Goal: Task Accomplishment & Management: Manage account settings

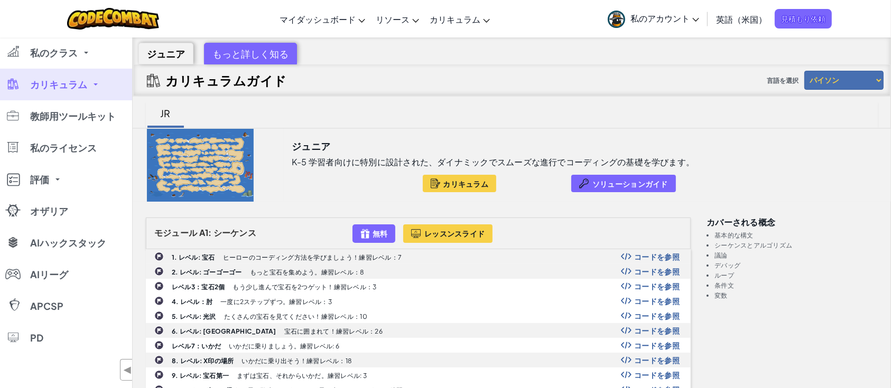
click at [97, 86] on link "カリキュラム" at bounding box center [66, 85] width 132 height 32
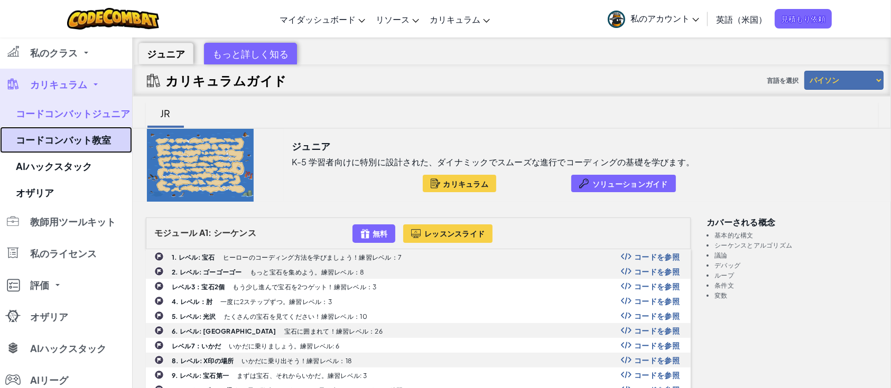
click at [86, 139] on font "コードコンバット教室" at bounding box center [63, 140] width 95 height 12
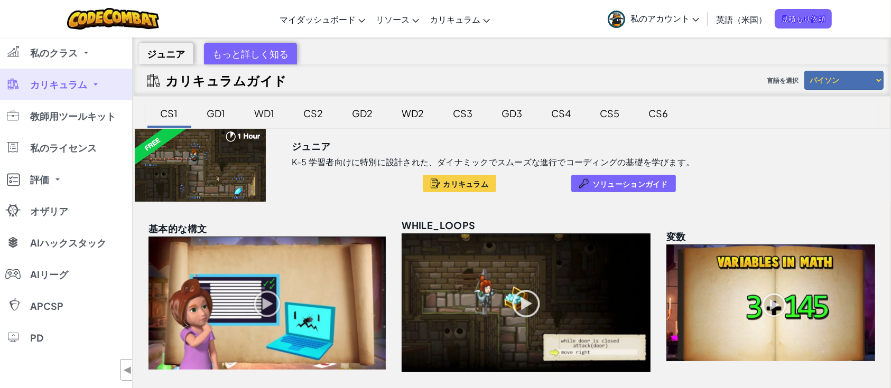
click at [97, 87] on link "カリキュラム" at bounding box center [66, 85] width 132 height 32
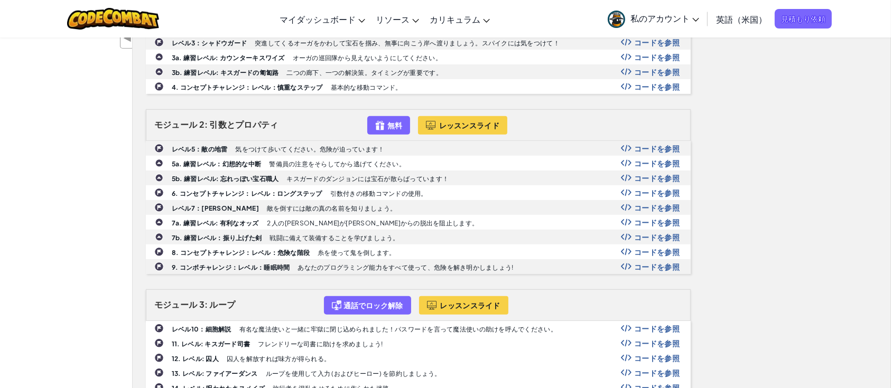
scroll to position [439, 0]
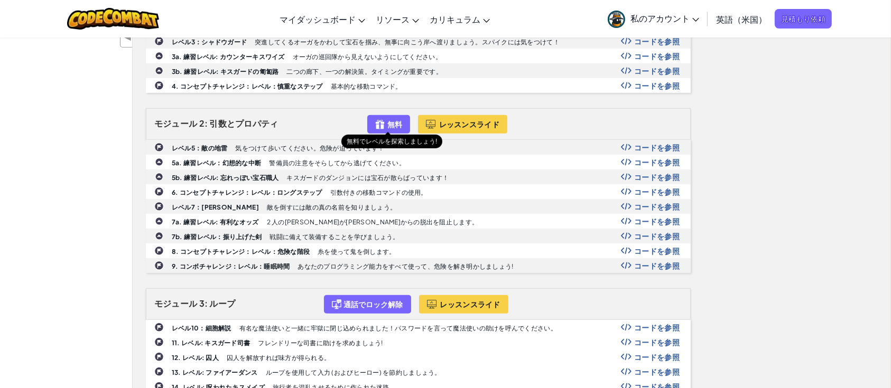
click at [392, 128] on div "無料" at bounding box center [388, 124] width 43 height 18
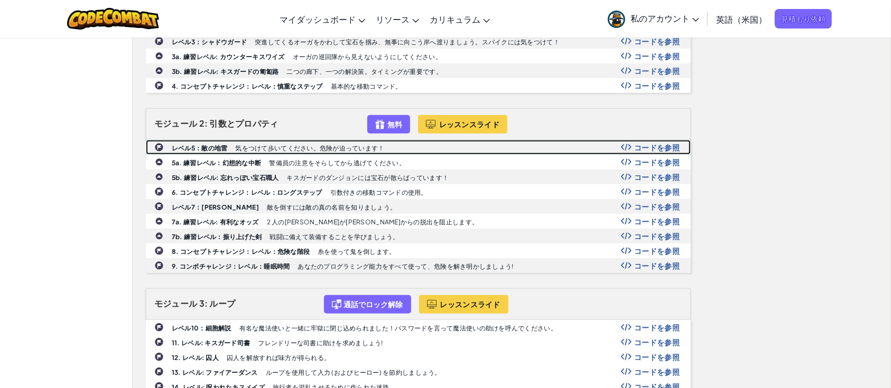
click at [159, 146] on img at bounding box center [159, 148] width 10 height 10
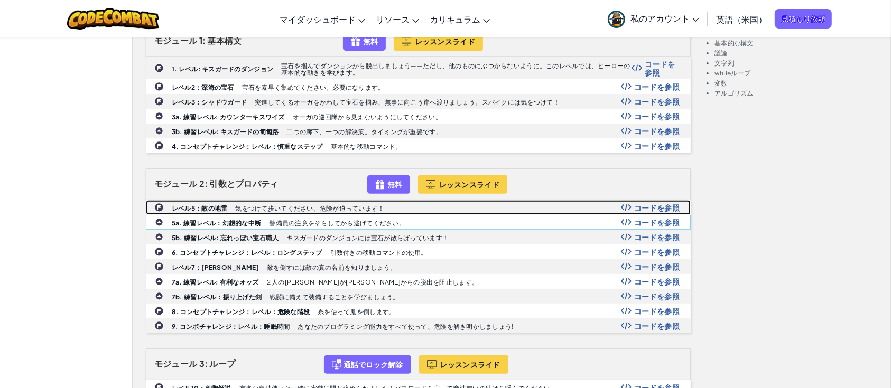
scroll to position [347, 0]
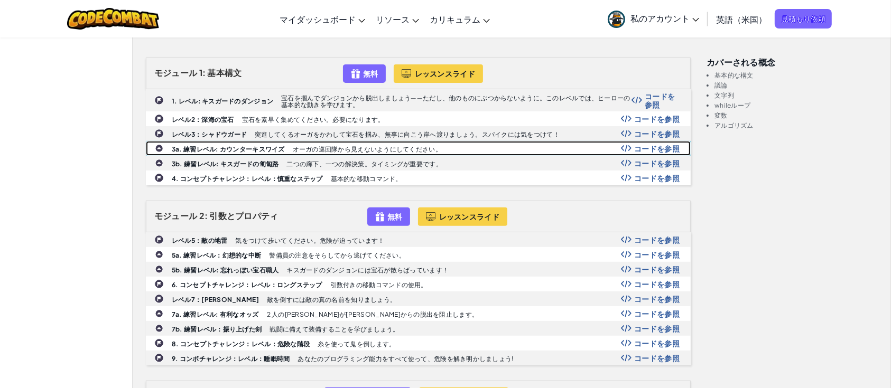
click at [156, 146] on img at bounding box center [159, 148] width 8 height 8
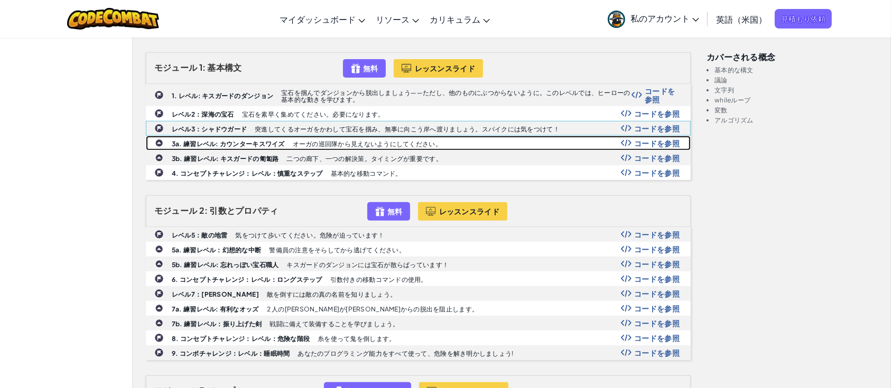
scroll to position [353, 0]
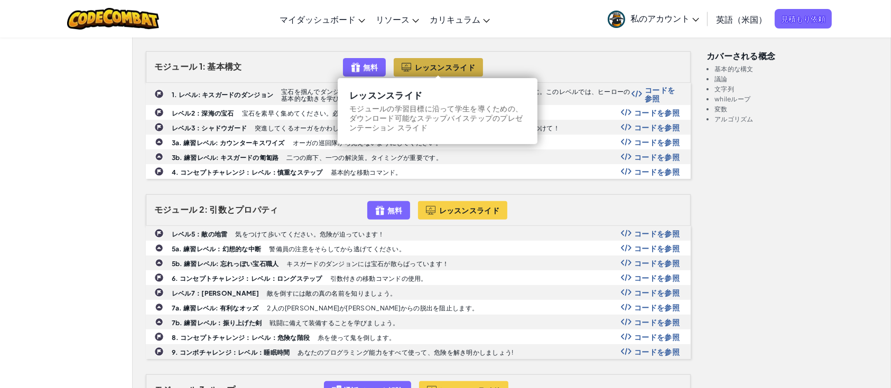
click at [412, 69] on button "レッスンスライド" at bounding box center [438, 67] width 89 height 18
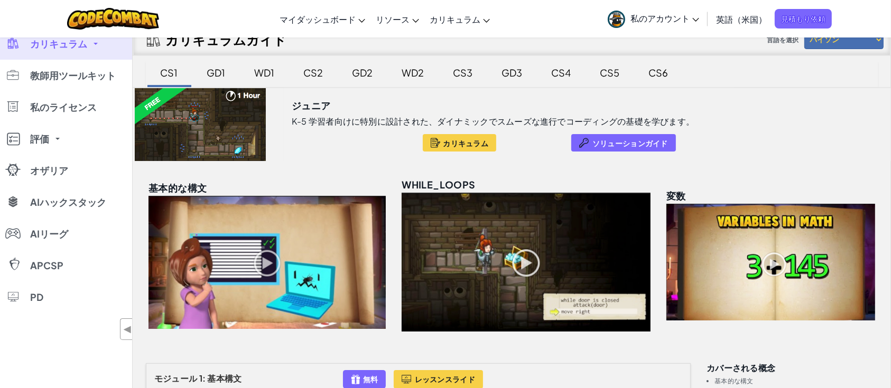
scroll to position [0, 0]
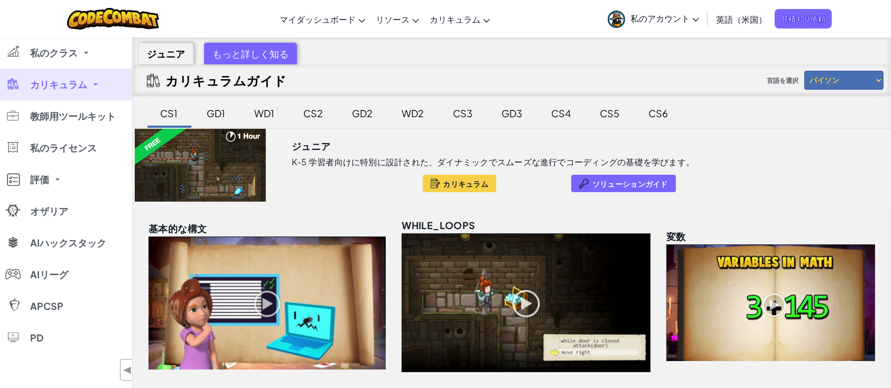
click at [34, 87] on font "カリキュラム" at bounding box center [58, 84] width 57 height 12
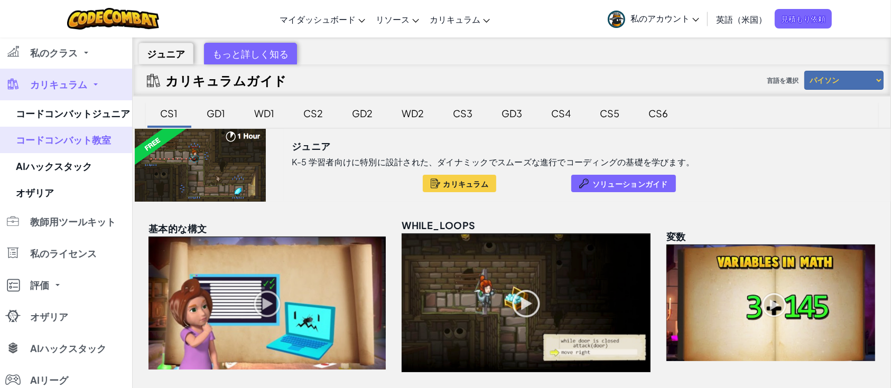
click at [468, 77] on div "カリキュラムガイド 言語を選択 パイソン JavaScript" at bounding box center [511, 80] width 757 height 32
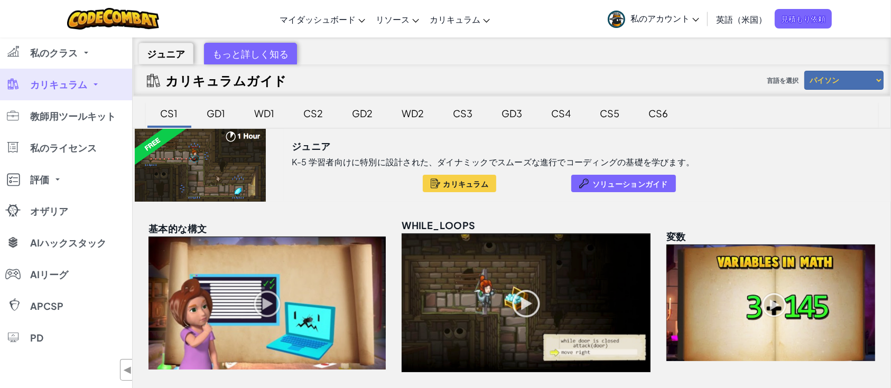
click at [742, 26] on link "英語（米国）" at bounding box center [741, 19] width 61 height 29
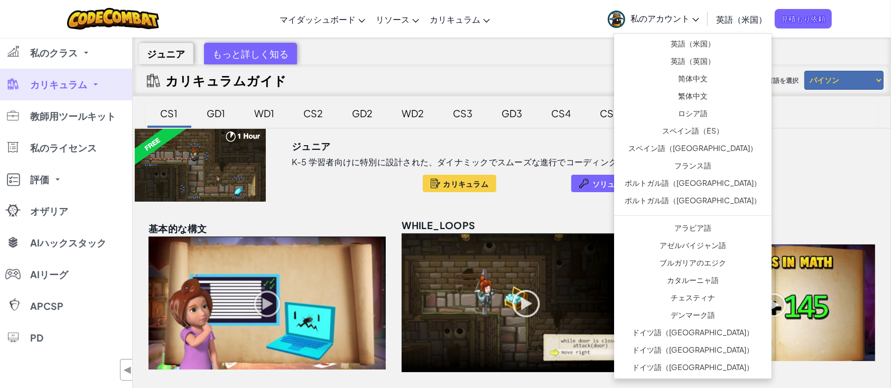
click at [506, 52] on div "ジュニア もっと詳しく知る" at bounding box center [511, 51] width 757 height 27
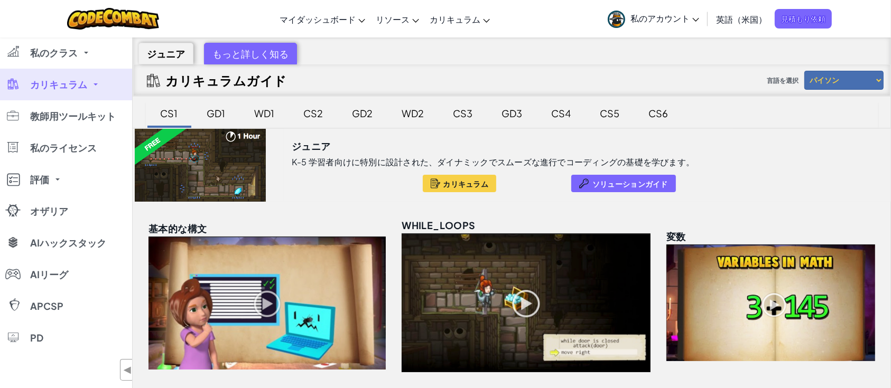
click at [830, 79] on select "パイソン JavaScript" at bounding box center [843, 80] width 79 height 19
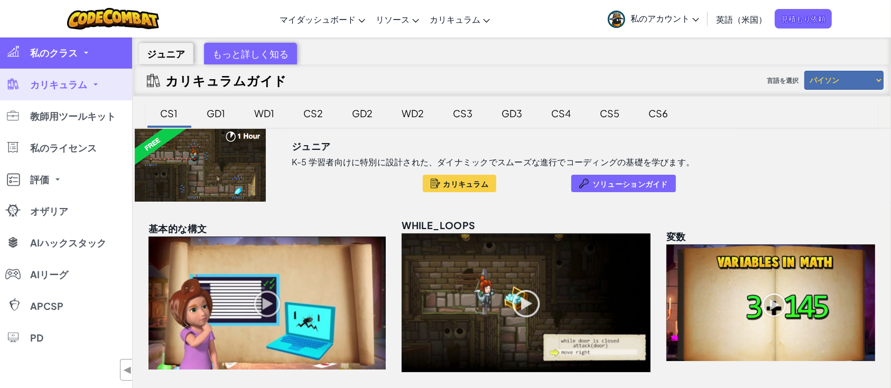
click at [86, 43] on link "私のクラス" at bounding box center [66, 53] width 132 height 32
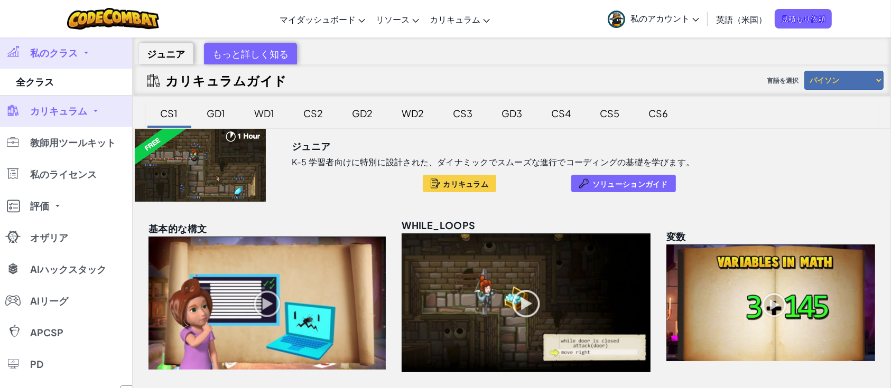
click at [854, 85] on select "パイソン JavaScript" at bounding box center [843, 80] width 79 height 19
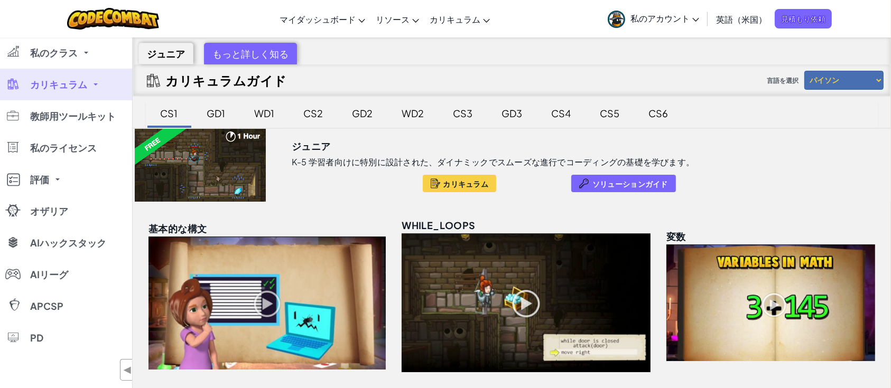
click at [708, 124] on div "CS1 GD1 WD1 CS2 GD2 WD2 CS3 GD3 CS4 CS5 CS6" at bounding box center [512, 114] width 732 height 27
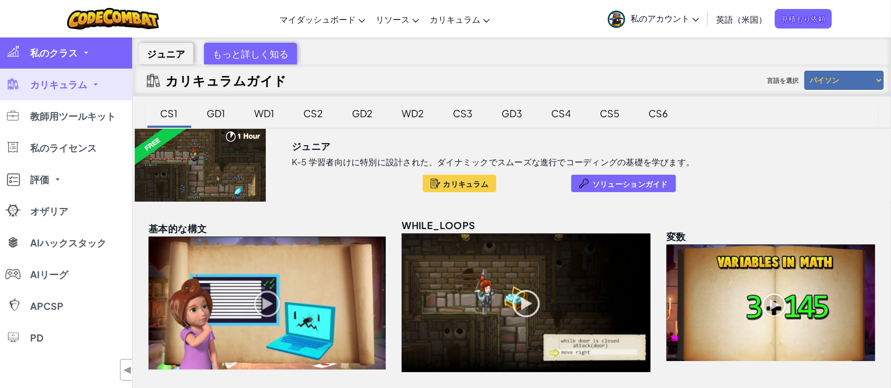
click at [22, 49] on link "私のクラス" at bounding box center [66, 53] width 132 height 32
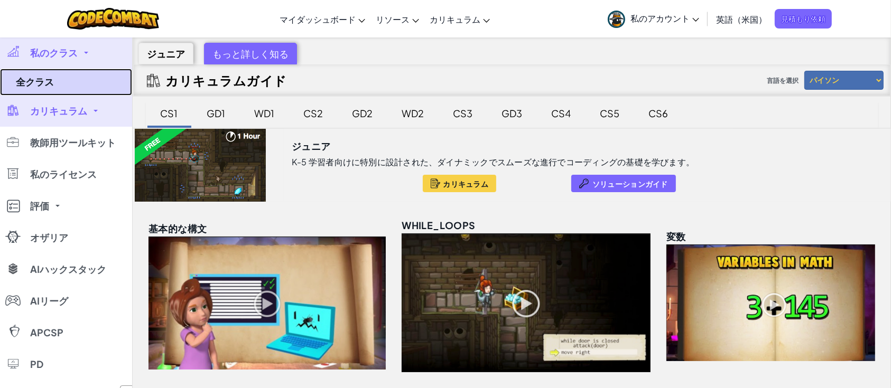
click at [29, 77] on font "全クラス" at bounding box center [35, 82] width 38 height 12
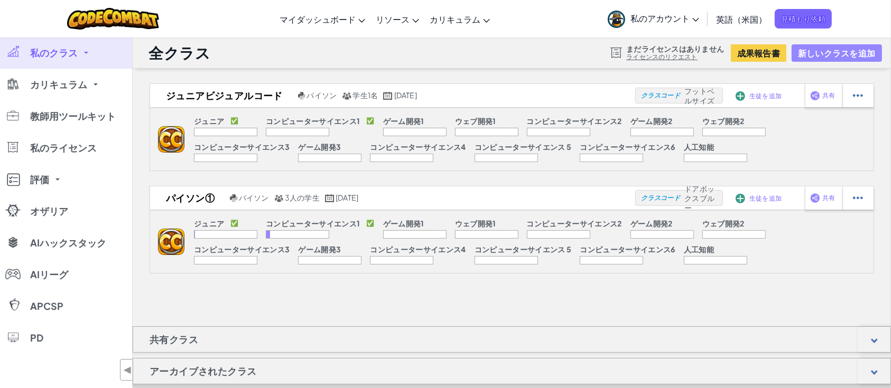
click at [823, 52] on font "新しいクラスを追加" at bounding box center [836, 53] width 77 height 11
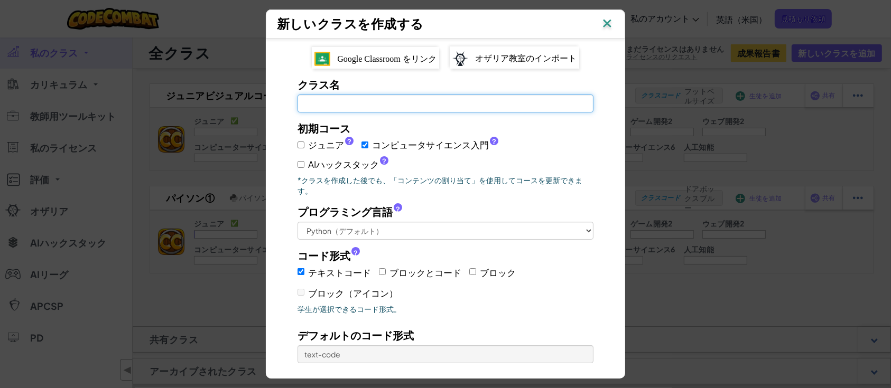
click at [333, 102] on input "クラス名 このフィールドは必須です" at bounding box center [445, 104] width 296 height 18
type input "j"
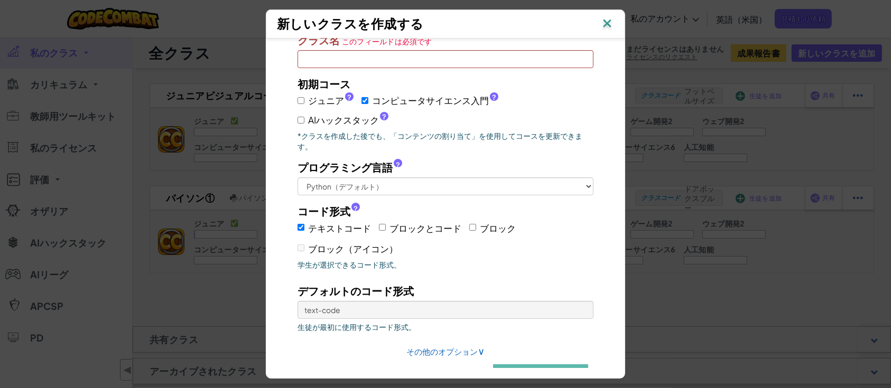
scroll to position [59, 0]
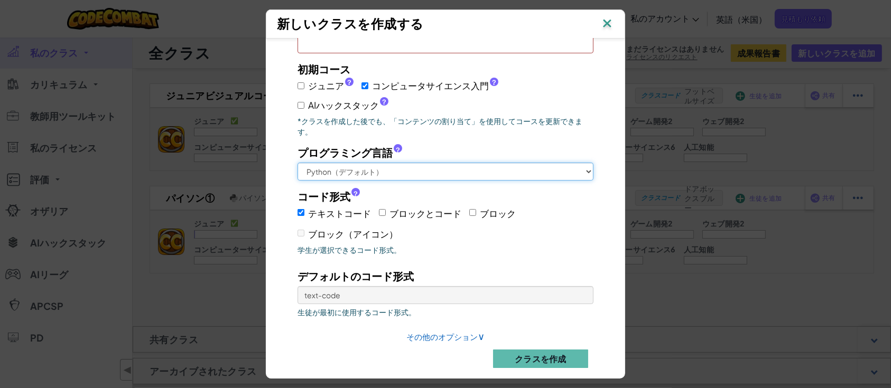
click at [432, 163] on select "Python（デフォルト） JavaScript C++ Java（実験的）" at bounding box center [445, 172] width 296 height 18
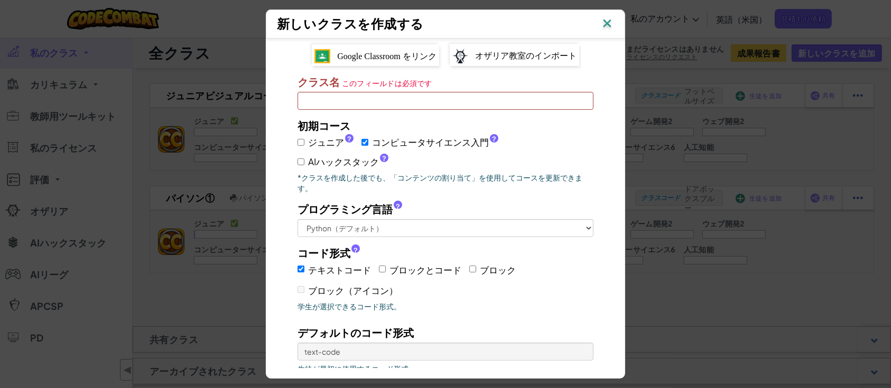
click at [359, 99] on input "クラス名 このフィールドは必須です" at bounding box center [445, 101] width 296 height 18
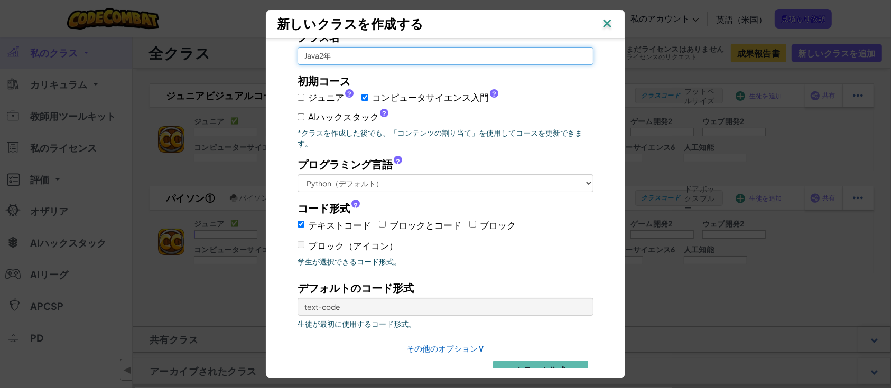
scroll to position [59, 0]
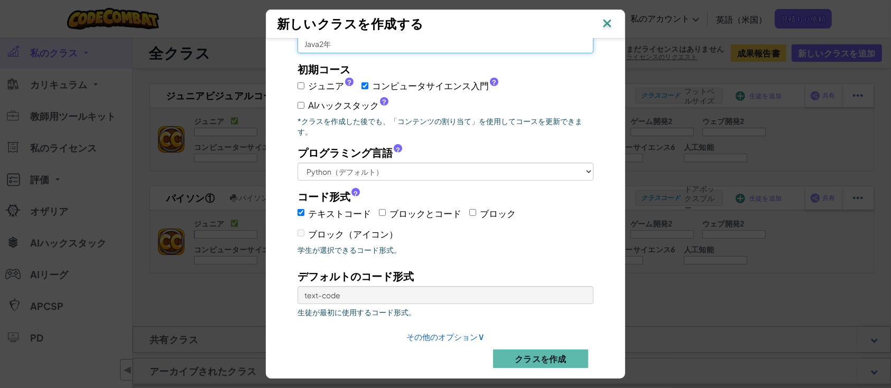
type input "Java2年"
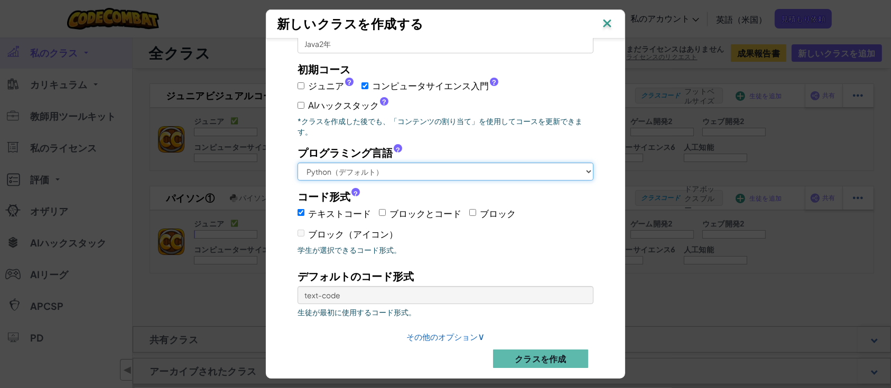
click at [415, 163] on select "Python（デフォルト） JavaScript C++ Java（実験的）" at bounding box center [445, 172] width 296 height 18
select select "java"
click at [297, 163] on select "Python（デフォルト） JavaScript C++ Java（実験的）" at bounding box center [445, 172] width 296 height 18
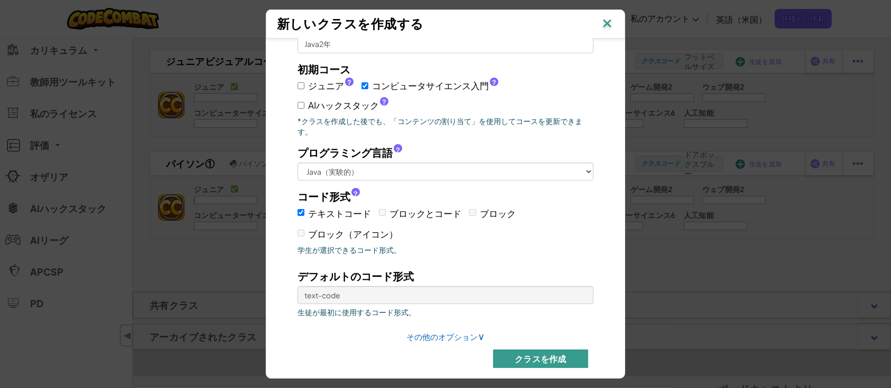
click at [520, 353] on font "クラスを作成" at bounding box center [541, 358] width 52 height 11
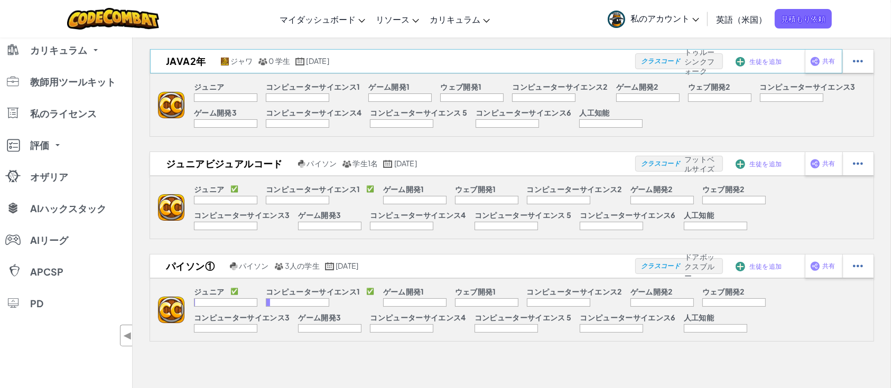
click at [740, 64] on img at bounding box center [740, 62] width 10 height 10
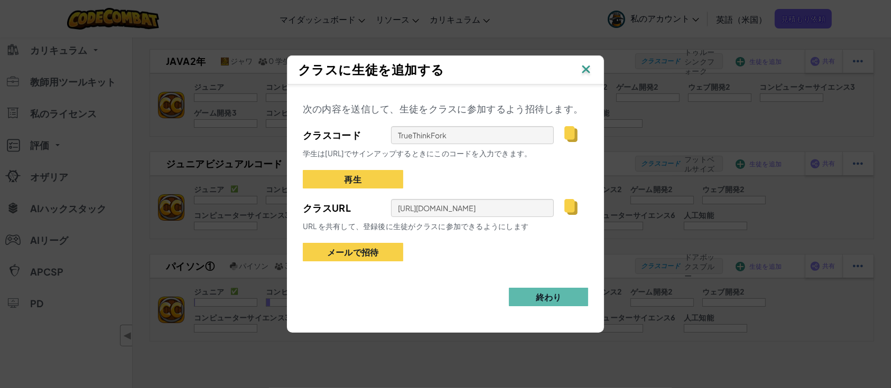
click at [589, 72] on img at bounding box center [586, 70] width 14 height 16
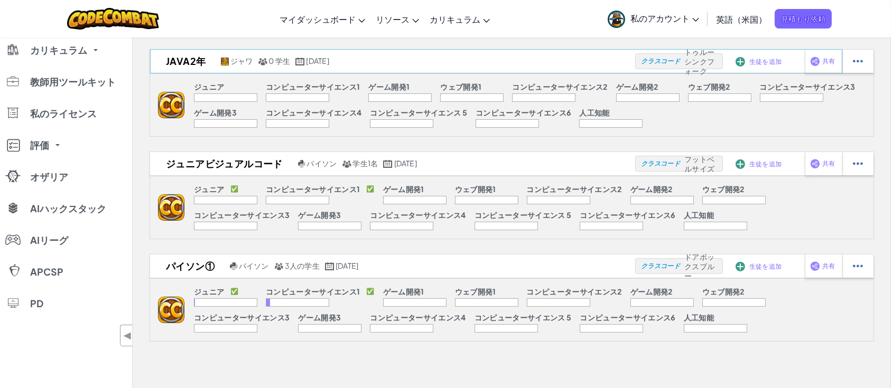
click at [760, 66] on div "生徒を追加" at bounding box center [760, 61] width 55 height 24
click at [757, 61] on font "生徒を追加" at bounding box center [765, 62] width 32 height 8
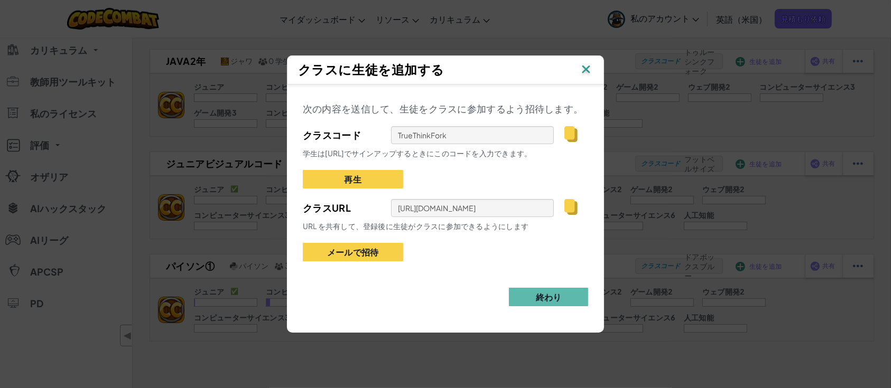
click at [600, 64] on div "クラスに生徒を追加する" at bounding box center [445, 69] width 317 height 29
click at [588, 67] on img at bounding box center [586, 70] width 14 height 16
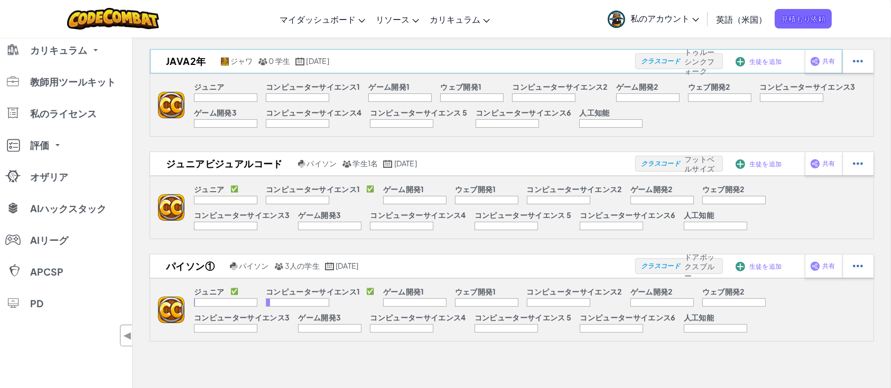
click at [745, 61] on div "生徒を追加" at bounding box center [760, 61] width 55 height 24
click at [735, 61] on div "生徒を追加" at bounding box center [736, 61] width 7 height 7
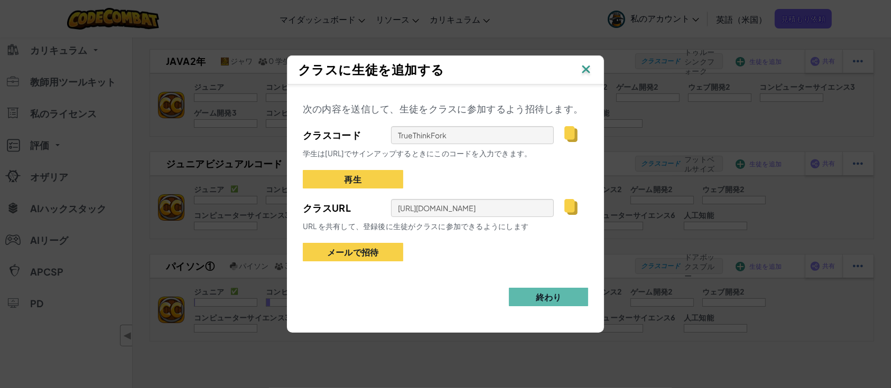
click at [577, 211] on img at bounding box center [570, 207] width 13 height 16
click at [45, 111] on div "クラスに生徒を追加する 次の内容を送信して、生徒をクラスに参加するよう招待します。 クラスコード TrueThinkFork 学生は[URL]でサインアップす…" at bounding box center [445, 194] width 891 height 388
drag, startPoint x: 587, startPoint y: 73, endPoint x: 110, endPoint y: 2, distance: 482.8
click at [587, 73] on img at bounding box center [586, 70] width 14 height 16
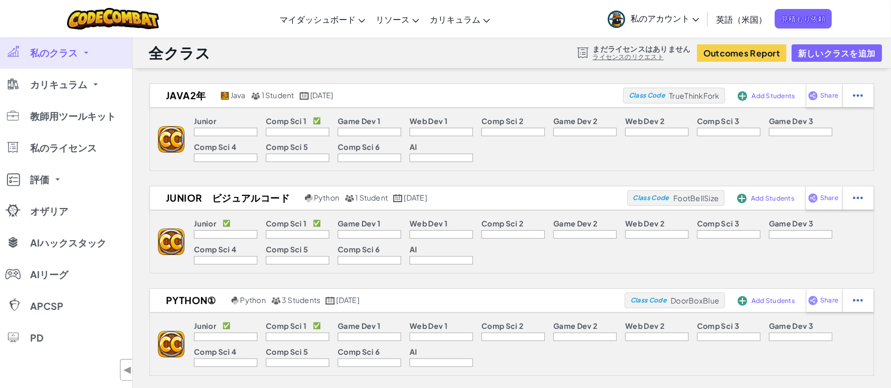
scroll to position [34, 0]
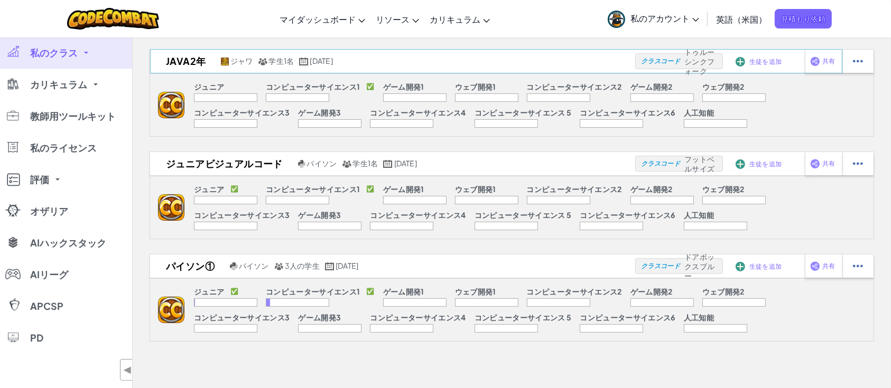
click at [749, 68] on div "生徒を追加" at bounding box center [760, 61] width 55 height 24
click at [747, 63] on div "生徒を追加" at bounding box center [760, 61] width 55 height 24
click at [742, 62] on img at bounding box center [740, 62] width 10 height 10
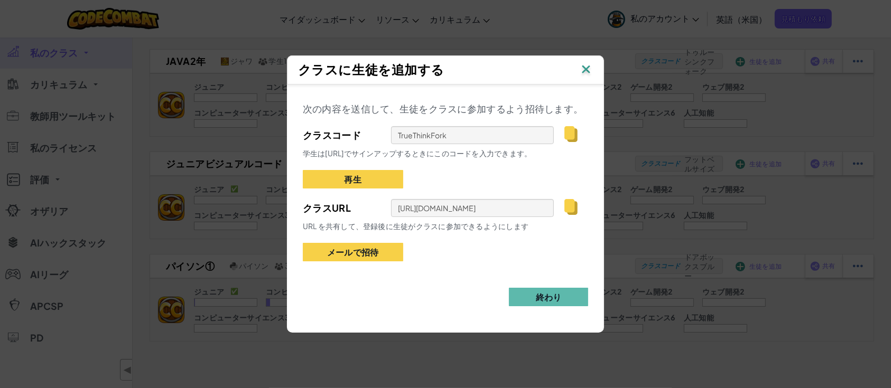
click at [584, 72] on img at bounding box center [586, 70] width 14 height 16
